Goal: Entertainment & Leisure: Consume media (video, audio)

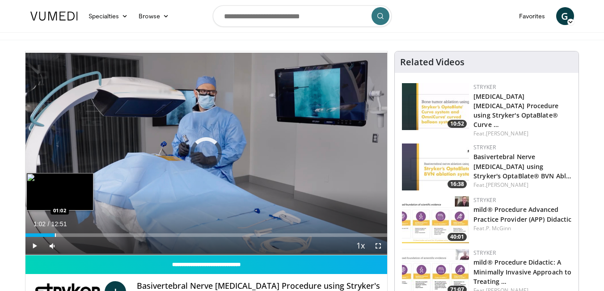
click at [55, 235] on div "Progress Bar" at bounding box center [55, 235] width 1 height 4
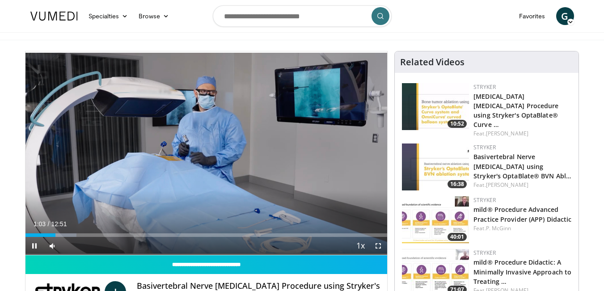
click at [124, 237] on div "Current Time 1:03 / Duration 12:51 Pause Skip Backward Skip Forward Mute Loaded…" at bounding box center [206, 246] width 362 height 18
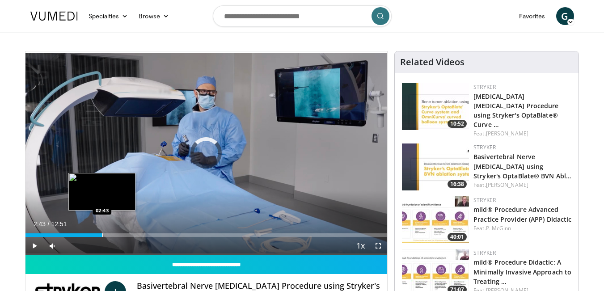
click at [102, 235] on div "Progress Bar" at bounding box center [102, 235] width 1 height 4
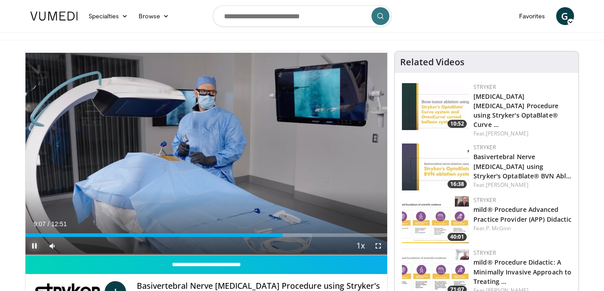
click at [35, 246] on span "Video Player" at bounding box center [34, 246] width 18 height 18
